Goal: Download file/media

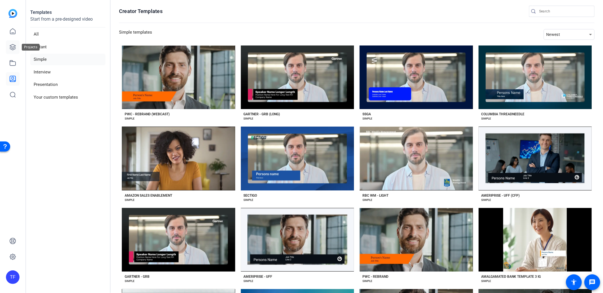
click at [11, 49] on icon at bounding box center [12, 47] width 7 height 7
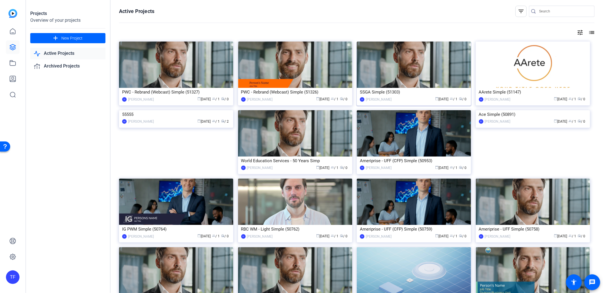
click at [415, 93] on div "SSGA Simple (51303)" at bounding box center [414, 92] width 108 height 8
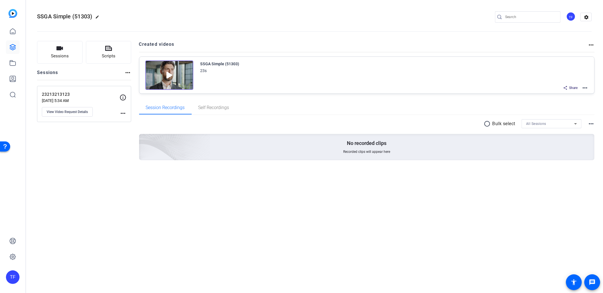
click at [585, 87] on mat-icon "more_horiz" at bounding box center [585, 88] width 7 height 7
click at [556, 96] on span "Edit in Creator" at bounding box center [564, 94] width 39 height 7
click at [587, 86] on mat-icon "more_horiz" at bounding box center [585, 88] width 7 height 7
click at [560, 130] on span "Download Video" at bounding box center [564, 129] width 39 height 7
